Goal: Obtain resource: Download file/media

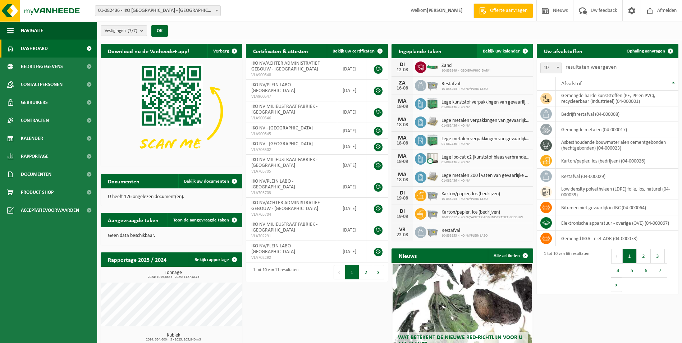
click at [504, 49] on span "Bekijk uw kalender" at bounding box center [501, 51] width 37 height 5
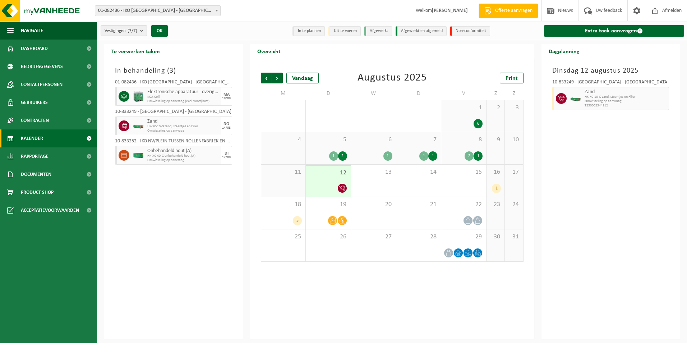
click at [496, 178] on div "16 1" at bounding box center [496, 181] width 18 height 32
click at [258, 0] on div "Vestiging: 01-082436 - IKO NV - ANTWERPEN 10-833249 - IKO NV MILIEUSTRAAT FABRI…" at bounding box center [343, 11] width 687 height 22
drag, startPoint x: 256, startPoint y: 0, endPoint x: 207, endPoint y: 246, distance: 251.0
click at [205, 249] on div "In behandeling ( 3 ) 01-082436 - IKO NV - ANTWERPEN Elektronische apparatuur - …" at bounding box center [173, 198] width 139 height 281
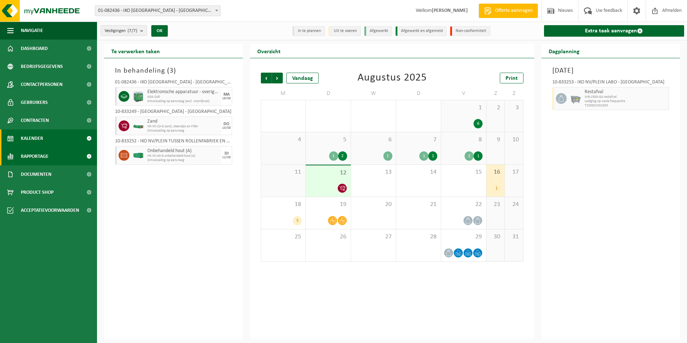
click at [53, 160] on link "Rapportage" at bounding box center [48, 156] width 97 height 18
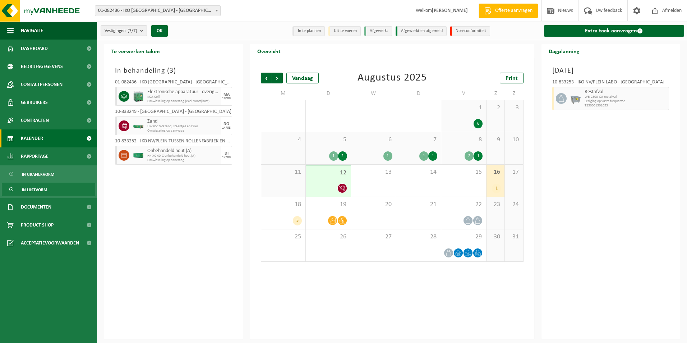
click at [32, 190] on span "In lijstvorm" at bounding box center [34, 190] width 25 height 14
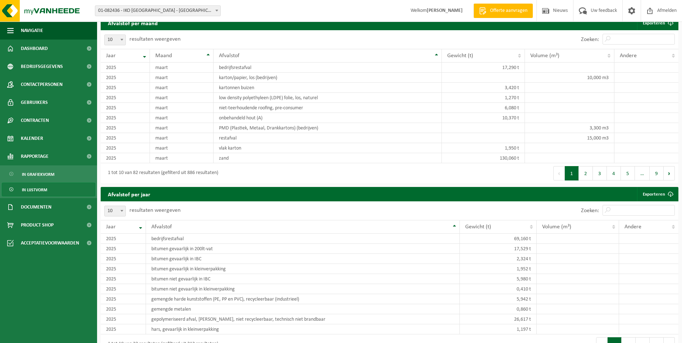
scroll to position [372, 0]
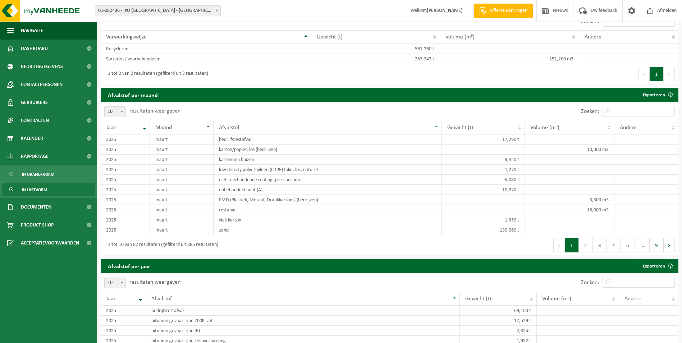
click at [125, 110] on span at bounding box center [121, 111] width 7 height 9
select select "100"
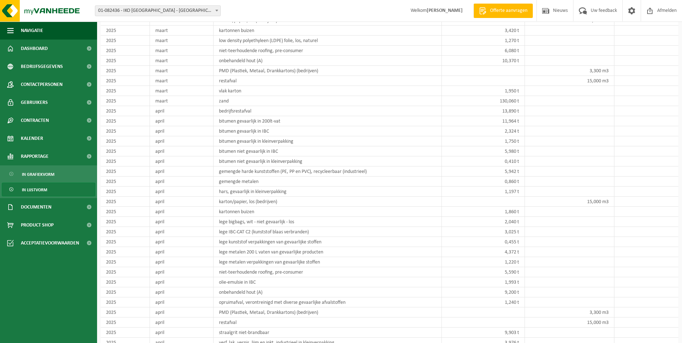
scroll to position [431, 0]
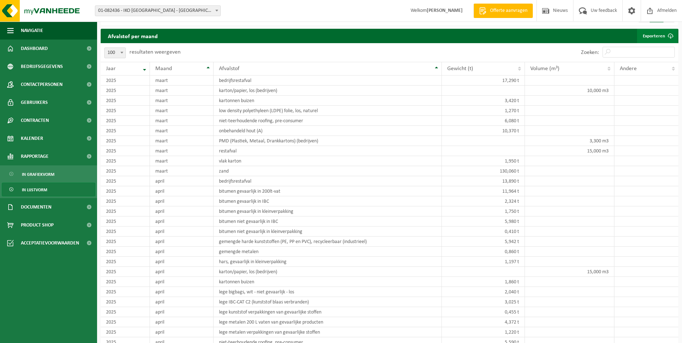
click at [656, 36] on link "Exporteren" at bounding box center [657, 36] width 41 height 14
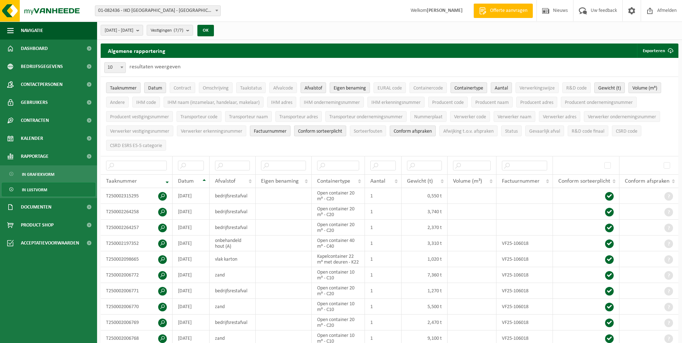
scroll to position [0, 0]
click at [123, 69] on span at bounding box center [121, 67] width 7 height 9
select select "50"
click at [58, 211] on link "Documenten" at bounding box center [48, 207] width 97 height 18
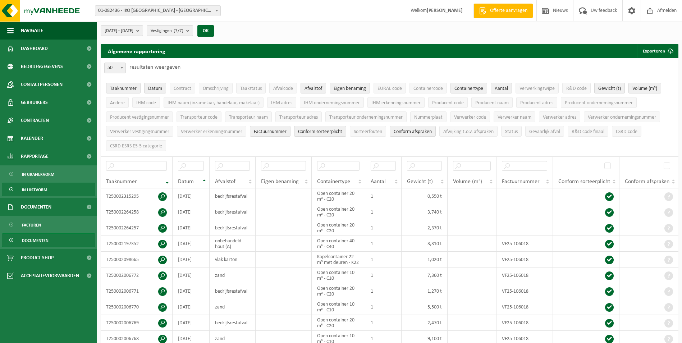
click at [53, 234] on link "Documenten" at bounding box center [48, 240] width 93 height 14
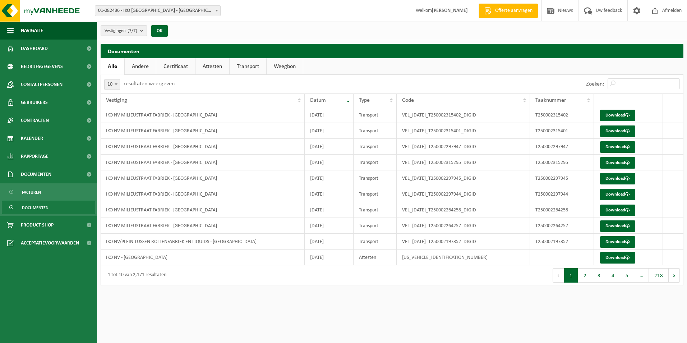
click at [207, 69] on link "Attesten" at bounding box center [213, 66] width 34 height 17
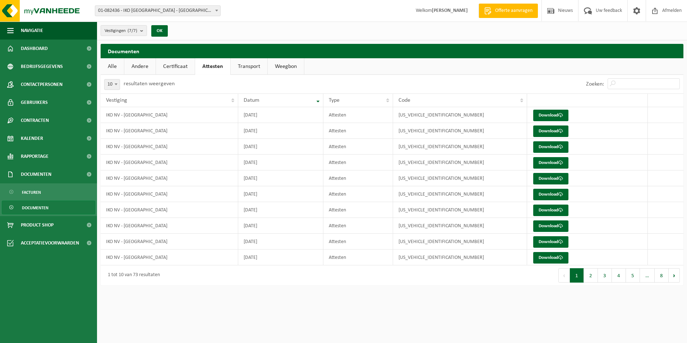
click at [250, 66] on link "Transport" at bounding box center [249, 66] width 37 height 17
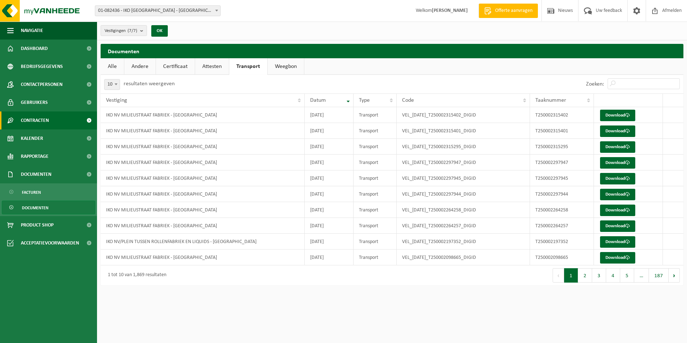
click at [48, 123] on span "Contracten" at bounding box center [35, 120] width 28 height 18
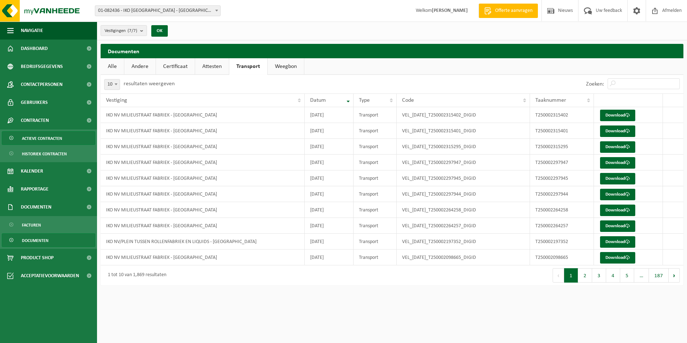
click at [53, 138] on span "Actieve contracten" at bounding box center [42, 139] width 40 height 14
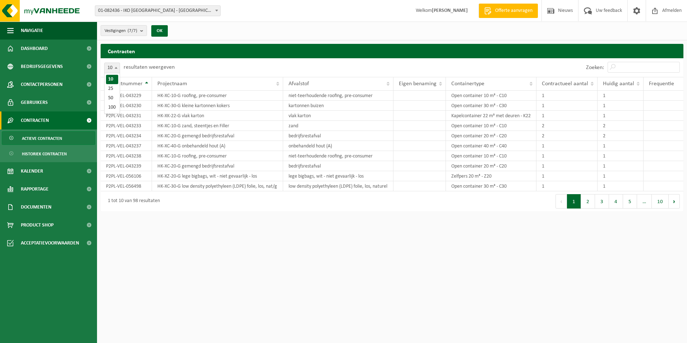
click at [114, 68] on span at bounding box center [115, 67] width 7 height 9
select select "100"
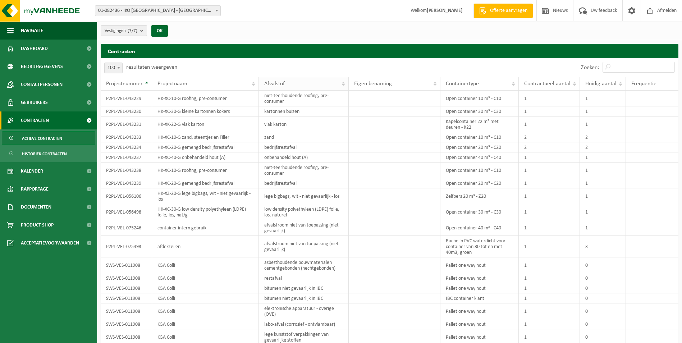
drag, startPoint x: 260, startPoint y: 81, endPoint x: 301, endPoint y: 77, distance: 41.2
click at [301, 77] on th "Afvalstof" at bounding box center [304, 84] width 90 height 14
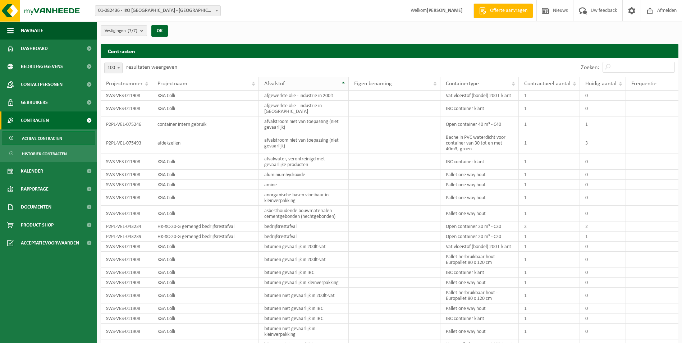
click at [295, 78] on th "Afvalstof" at bounding box center [304, 84] width 90 height 14
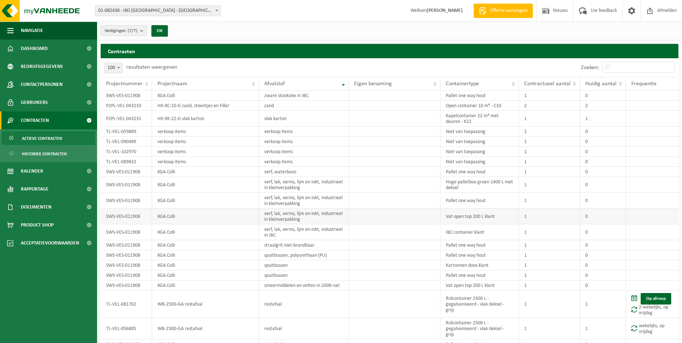
drag, startPoint x: 101, startPoint y: 80, endPoint x: 484, endPoint y: 208, distance: 404.0
click at [102, 82] on th "Projectnummer" at bounding box center [126, 84] width 51 height 14
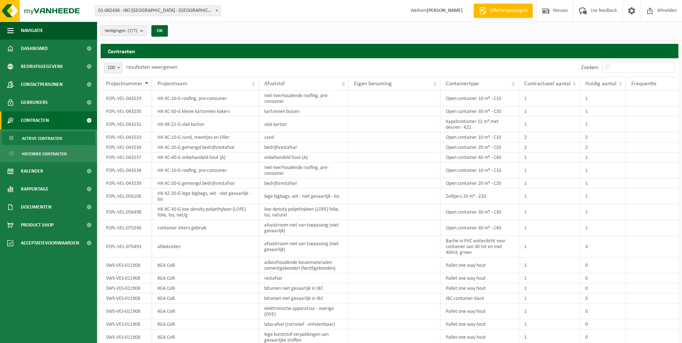
click at [102, 82] on th "Projectnummer" at bounding box center [126, 84] width 51 height 14
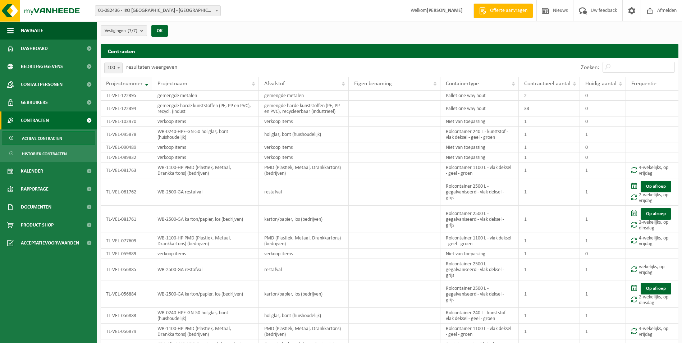
click at [102, 82] on th "Projectnummer" at bounding box center [126, 84] width 51 height 14
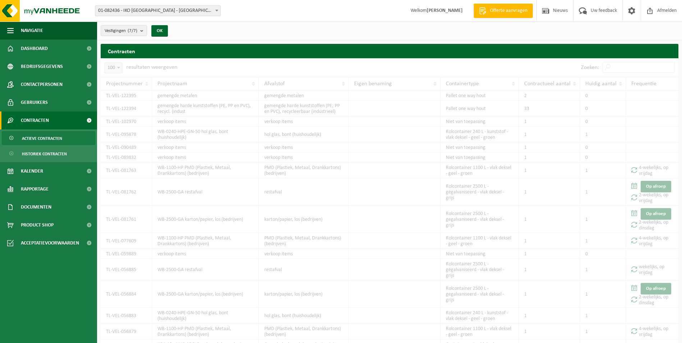
click at [102, 82] on th "Projectnummer" at bounding box center [126, 84] width 51 height 14
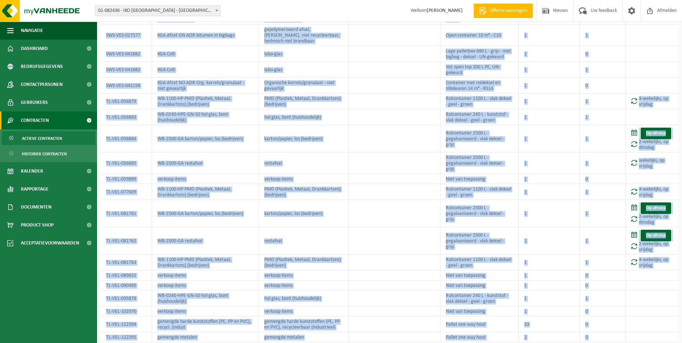
scroll to position [1172, 0]
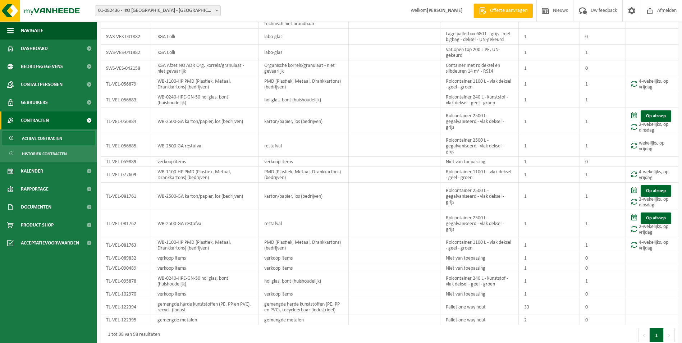
drag, startPoint x: 100, startPoint y: 78, endPoint x: 688, endPoint y: 303, distance: 630.2
copy div
click at [362, 331] on div "1 tot 98 van 98 resultaten" at bounding box center [245, 335] width 289 height 20
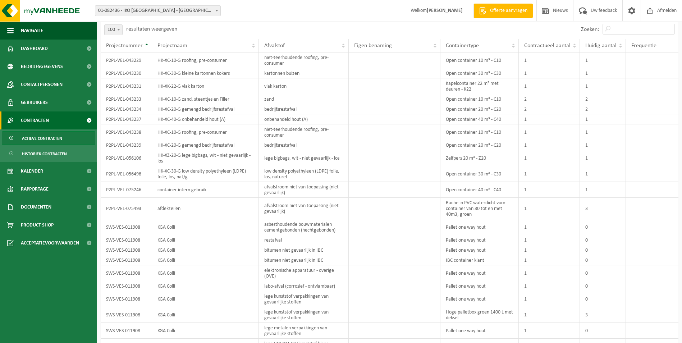
scroll to position [0, 0]
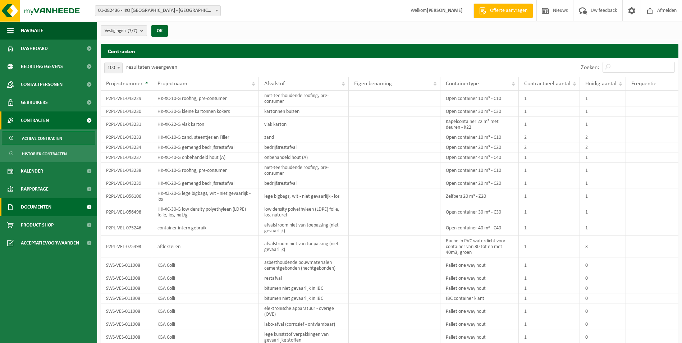
click at [47, 210] on span "Documenten" at bounding box center [36, 207] width 31 height 18
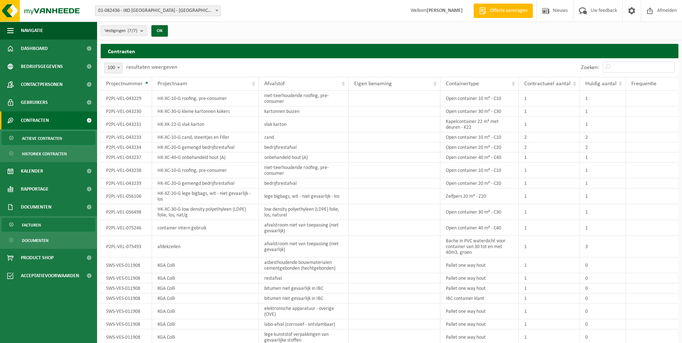
click at [43, 224] on link "Facturen" at bounding box center [48, 225] width 93 height 14
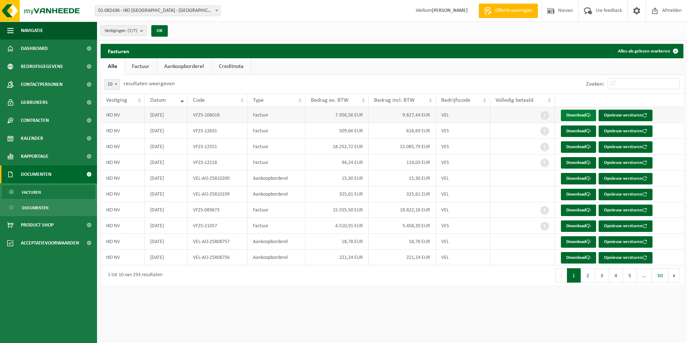
click at [579, 115] on link "Download" at bounding box center [578, 116] width 35 height 12
